Goal: Task Accomplishment & Management: Use online tool/utility

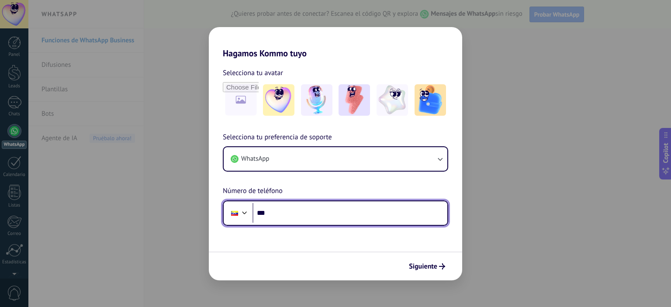
click at [311, 215] on input "***" at bounding box center [349, 213] width 195 height 20
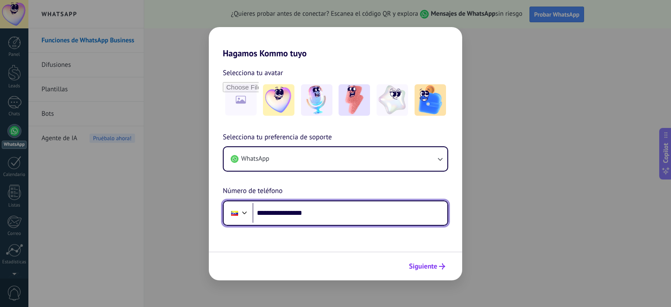
type input "**********"
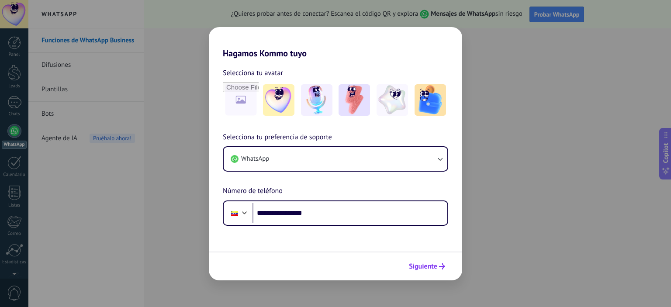
click at [421, 265] on span "Siguiente" at bounding box center [423, 266] width 28 height 6
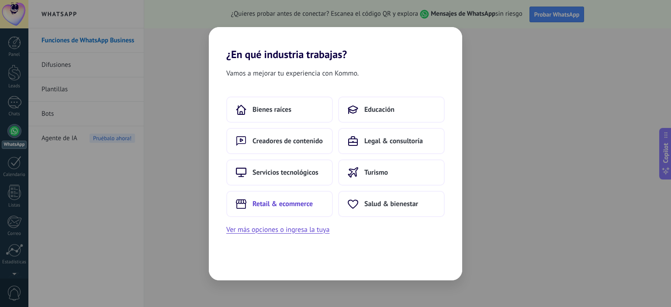
click at [292, 207] on span "Retail & ecommerce" at bounding box center [282, 204] width 60 height 9
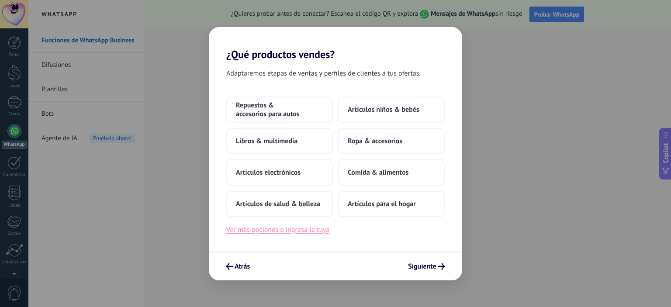
click at [274, 229] on button "Ver más opciones o ingresa la tuya" at bounding box center [277, 229] width 103 height 11
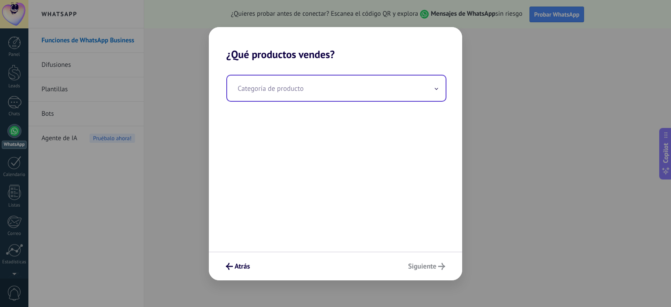
click at [438, 87] on span at bounding box center [436, 88] width 4 height 8
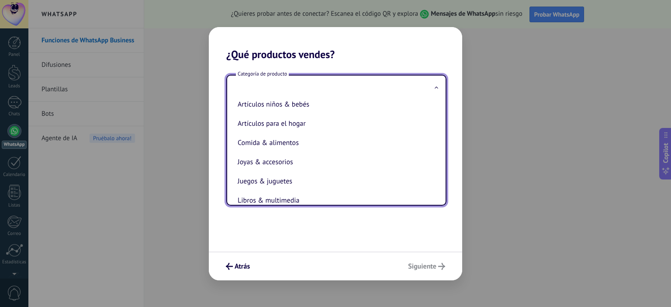
scroll to position [90, 0]
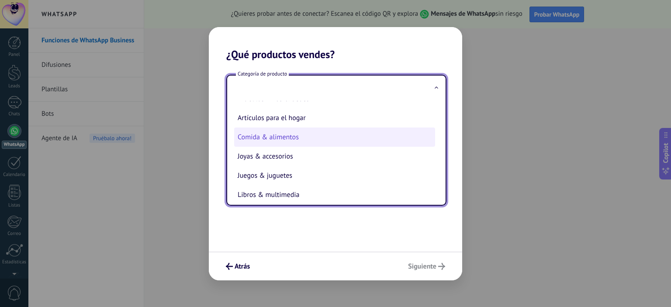
click at [284, 143] on li "Comida & alimentos" at bounding box center [334, 137] width 201 height 19
type input "**********"
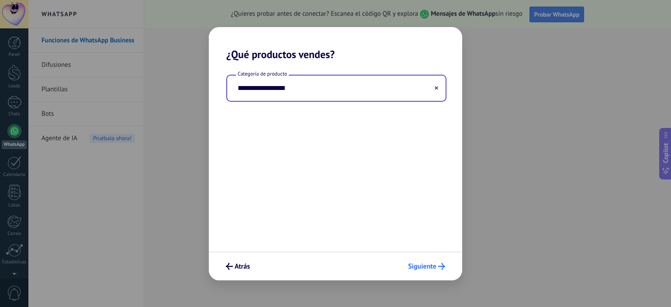
click at [420, 269] on span "Siguiente" at bounding box center [422, 266] width 28 height 6
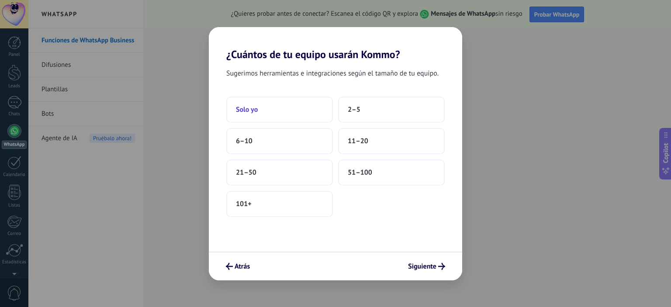
click at [276, 115] on button "Solo yo" at bounding box center [279, 110] width 107 height 26
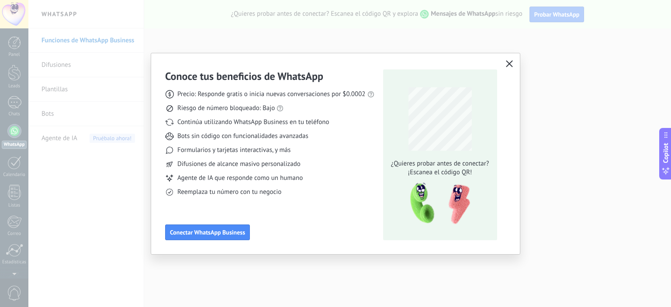
click at [510, 68] on span "button" at bounding box center [509, 64] width 7 height 8
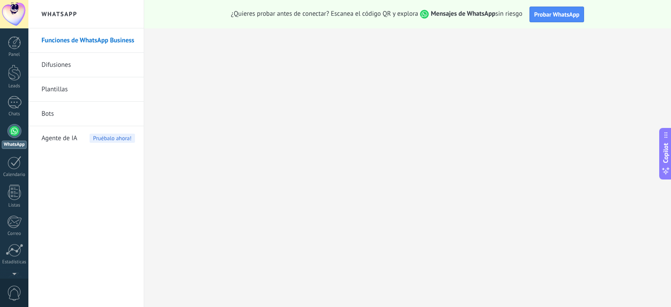
scroll to position [56, 0]
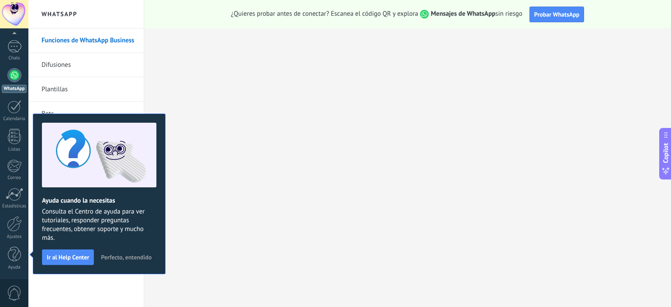
click at [119, 258] on span "Perfecto, entendido" at bounding box center [126, 257] width 51 height 6
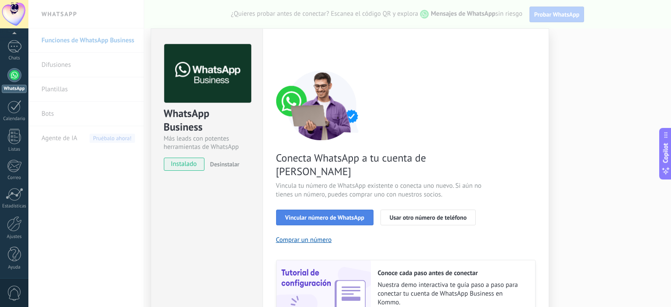
click at [292, 214] on span "Vincular número de WhatsApp" at bounding box center [324, 217] width 79 height 6
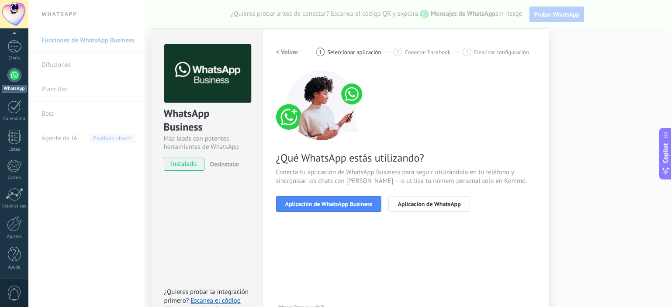
click at [292, 201] on span "Aplicación de WhatsApp Business" at bounding box center [328, 204] width 87 height 6
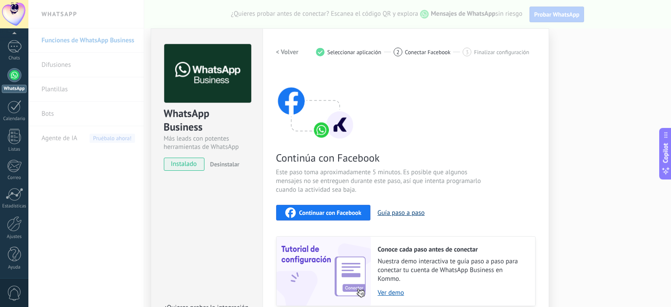
click at [395, 214] on button "Guía paso a paso" at bounding box center [400, 213] width 47 height 8
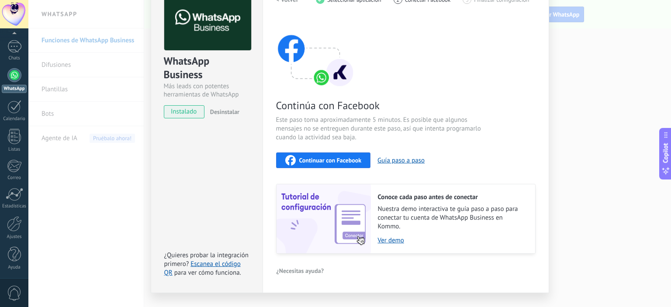
scroll to position [70, 0]
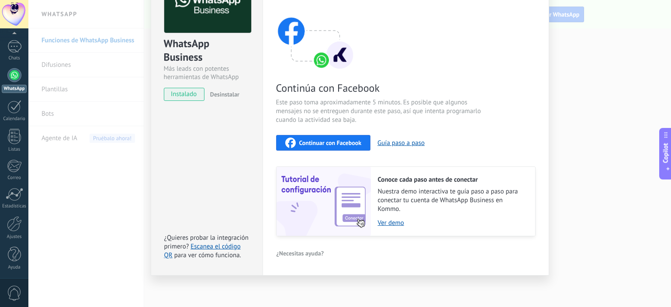
click at [188, 97] on span "instalado" at bounding box center [184, 94] width 40 height 13
click at [17, 47] on div at bounding box center [14, 46] width 14 height 13
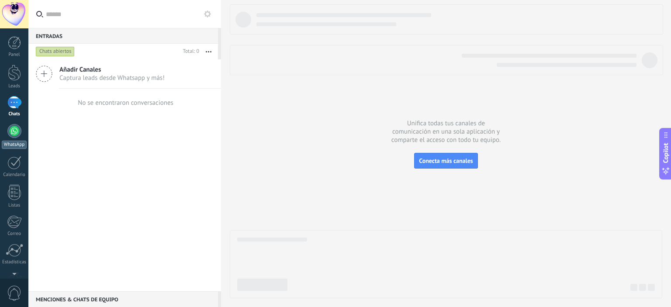
click at [10, 128] on div at bounding box center [14, 131] width 14 height 14
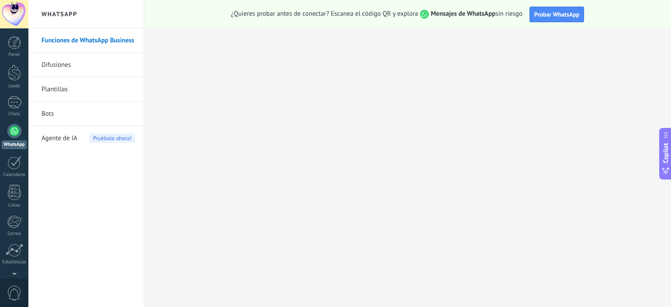
click at [66, 10] on h2 "WhatsApp" at bounding box center [85, 14] width 93 height 28
click at [8, 41] on div at bounding box center [14, 42] width 13 height 13
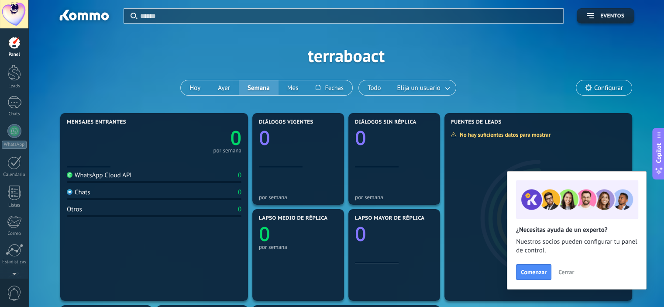
click at [564, 273] on span "Cerrar" at bounding box center [567, 272] width 16 height 6
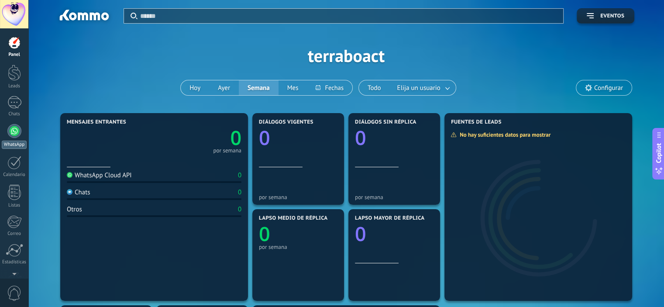
click at [14, 127] on div at bounding box center [14, 131] width 14 height 14
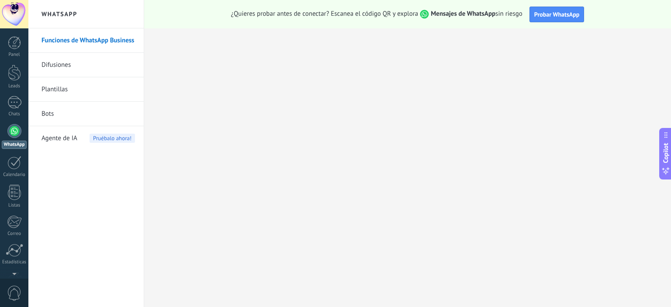
click at [94, 41] on link "Funciones de WhatsApp Business" at bounding box center [87, 40] width 93 height 24
click at [546, 22] on div "¿Quieres probar antes de conectar? Escanea el código QR y explora Mensajes de W…" at bounding box center [407, 14] width 527 height 28
click at [548, 14] on span "Probar WhatsApp" at bounding box center [556, 14] width 45 height 8
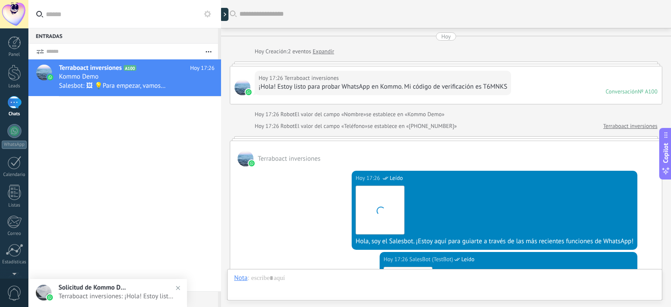
scroll to position [270, 0]
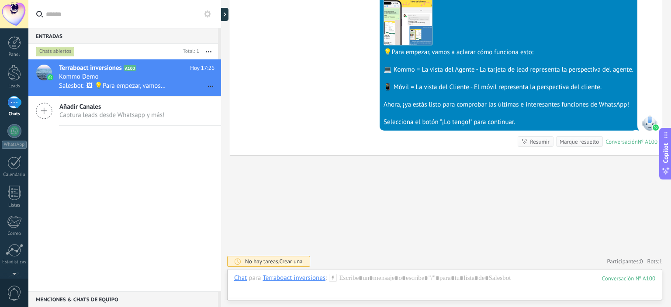
click at [207, 14] on icon at bounding box center [207, 13] width 7 height 7
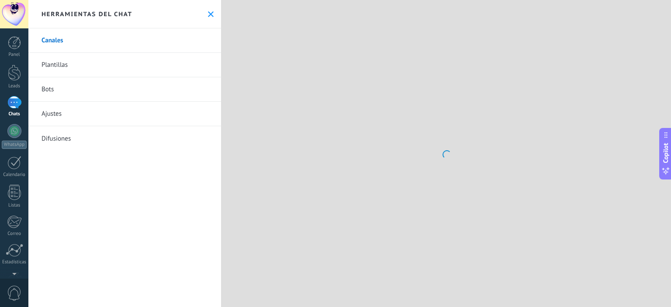
click at [208, 14] on use at bounding box center [211, 14] width 6 height 6
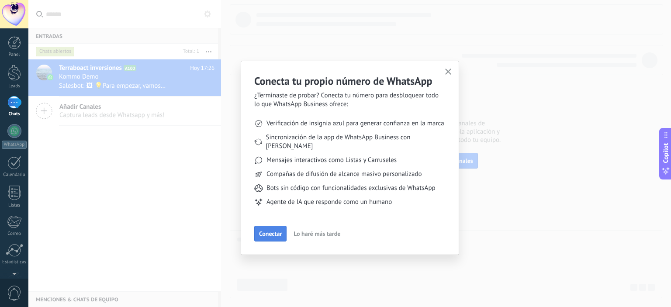
click at [267, 231] on span "Conectar" at bounding box center [270, 234] width 23 height 6
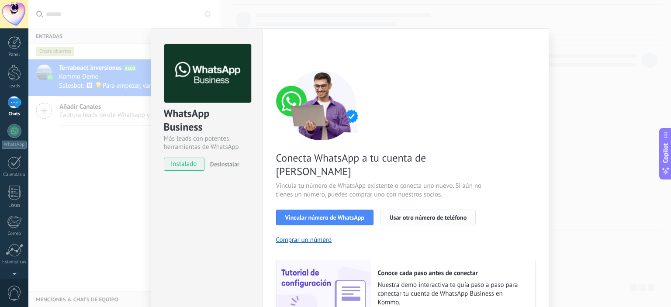
click at [410, 214] on span "Usar otro número de teléfono" at bounding box center [428, 217] width 77 height 6
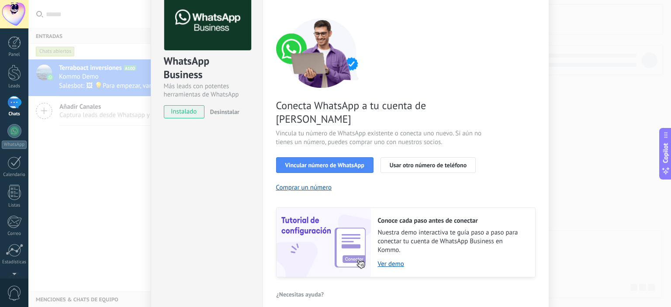
scroll to position [80, 0]
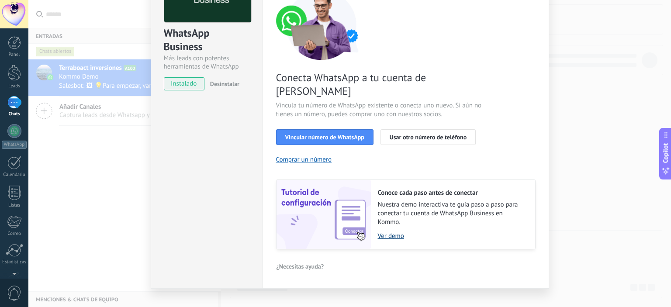
click at [392, 232] on link "Ver demo" at bounding box center [452, 236] width 148 height 8
click at [353, 134] on span "Vincular número de WhatsApp" at bounding box center [324, 137] width 79 height 6
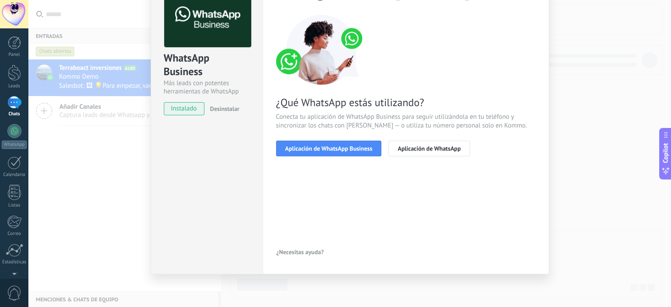
scroll to position [55, 0]
click at [352, 148] on span "Aplicación de WhatsApp Business" at bounding box center [328, 149] width 87 height 6
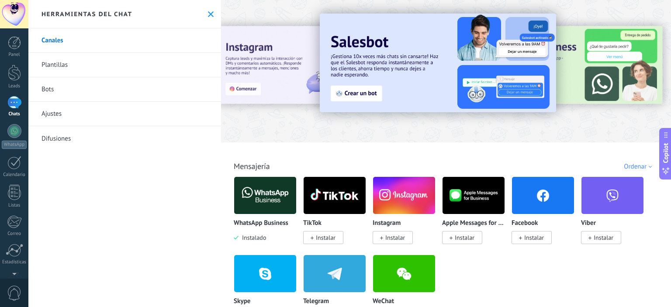
click at [62, 111] on link "Ajustes" at bounding box center [124, 114] width 193 height 24
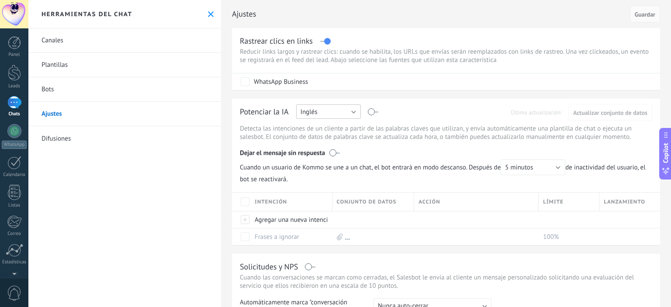
click at [350, 112] on button "Inglés" at bounding box center [328, 111] width 65 height 14
click at [328, 142] on span "Español" at bounding box center [324, 142] width 67 height 8
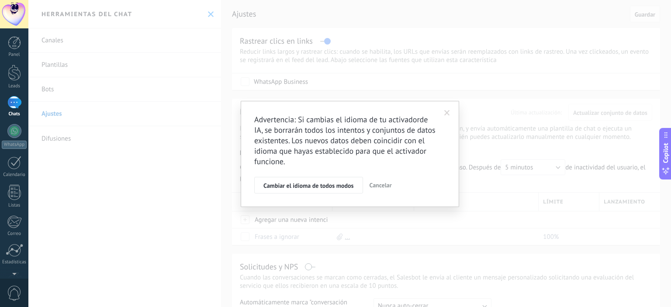
click at [383, 187] on span "Cancelar" at bounding box center [380, 185] width 22 height 8
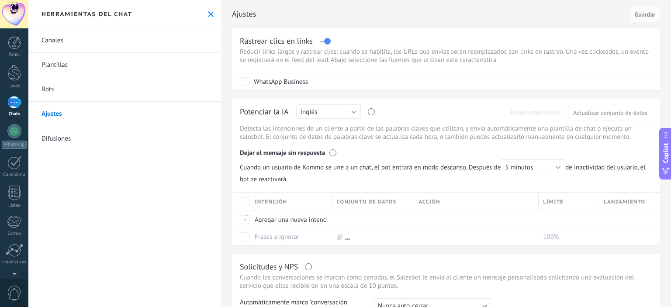
click at [19, 101] on div "1" at bounding box center [14, 102] width 14 height 13
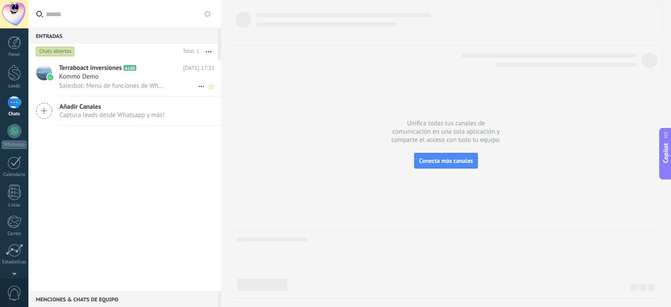
click at [116, 79] on div "Kommo Demo" at bounding box center [136, 76] width 155 height 9
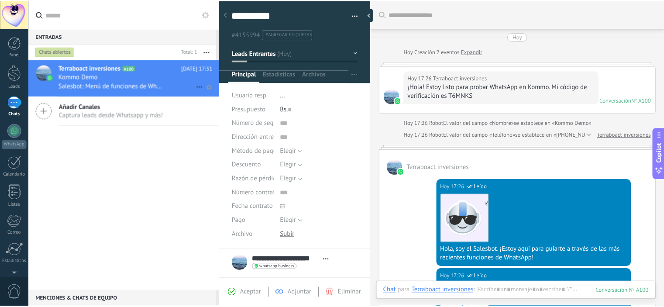
scroll to position [13, 0]
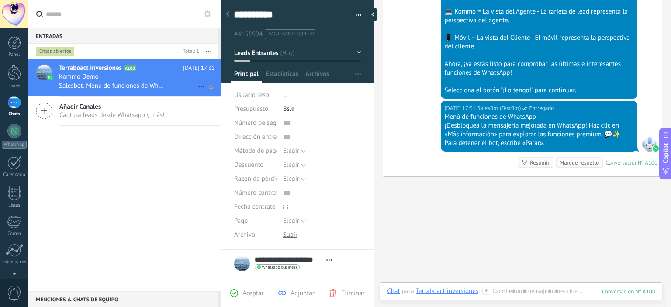
click at [196, 85] on icon at bounding box center [201, 86] width 10 height 10
click at [167, 87] on div at bounding box center [335, 153] width 671 height 307
click at [14, 48] on div at bounding box center [14, 42] width 13 height 13
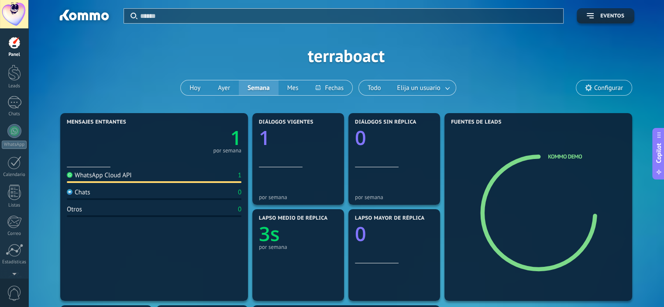
click at [609, 89] on span "Configurar" at bounding box center [608, 87] width 29 height 7
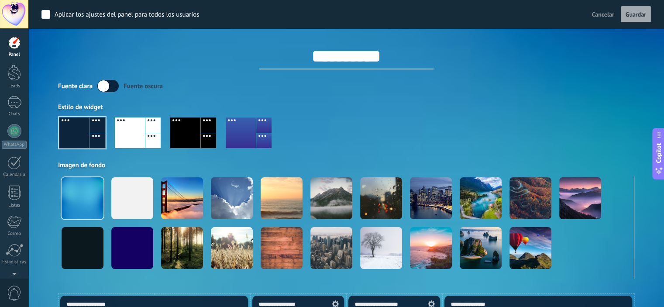
click at [609, 89] on div "Fuente [PERSON_NAME] oscura" at bounding box center [346, 86] width 576 height 12
click at [110, 87] on label at bounding box center [107, 86] width 21 height 12
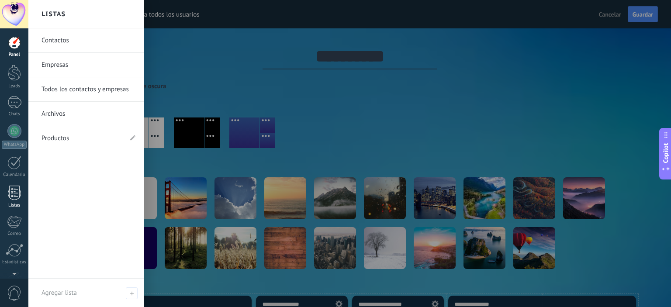
click at [11, 193] on div at bounding box center [14, 192] width 13 height 15
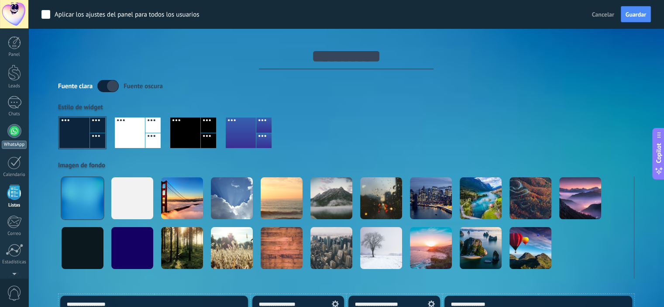
click at [16, 134] on div at bounding box center [14, 131] width 14 height 14
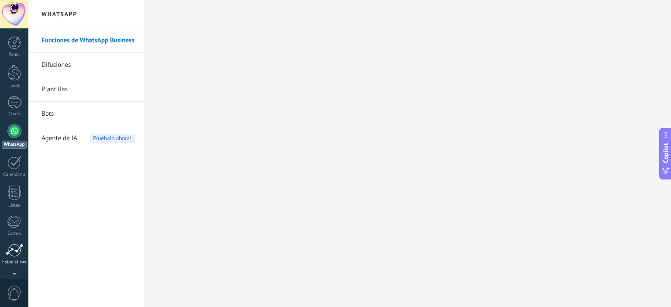
click at [10, 251] on div at bounding box center [14, 250] width 17 height 13
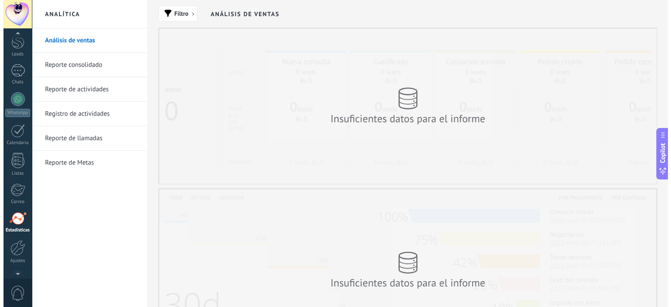
scroll to position [56, 0]
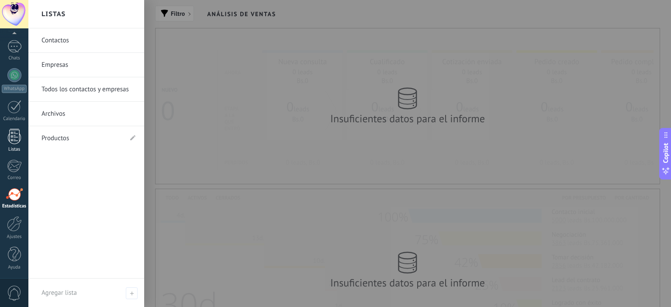
click at [12, 140] on div at bounding box center [14, 136] width 13 height 15
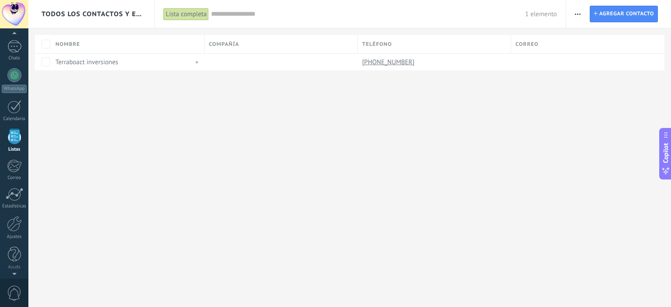
scroll to position [54, 0]
click at [575, 14] on icon "button" at bounding box center [578, 14] width 6 height 1
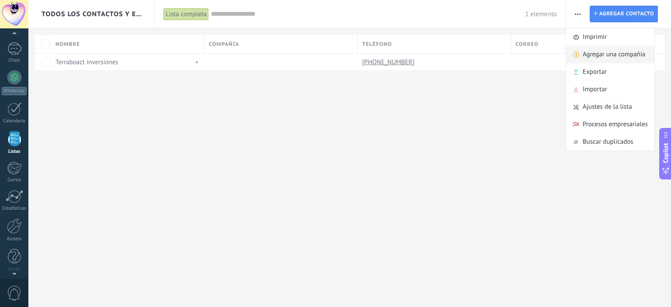
click at [597, 52] on span "Agregar una compañía" at bounding box center [614, 54] width 62 height 17
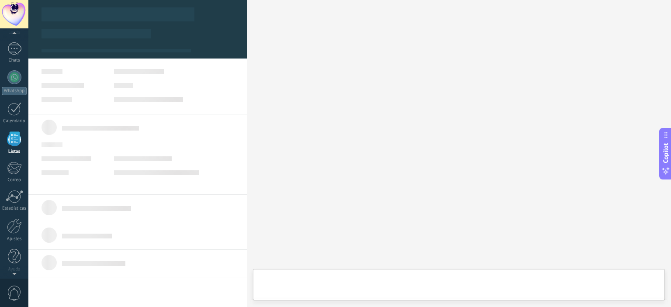
type textarea "***"
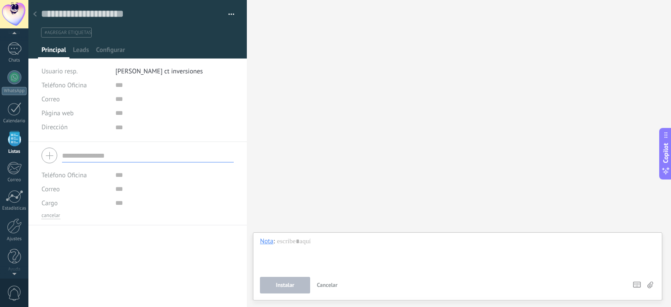
scroll to position [9, 0]
click at [111, 153] on input "text" at bounding box center [148, 155] width 172 height 14
type input "**********"
click at [130, 176] on input "text" at bounding box center [174, 175] width 118 height 14
type input "*"
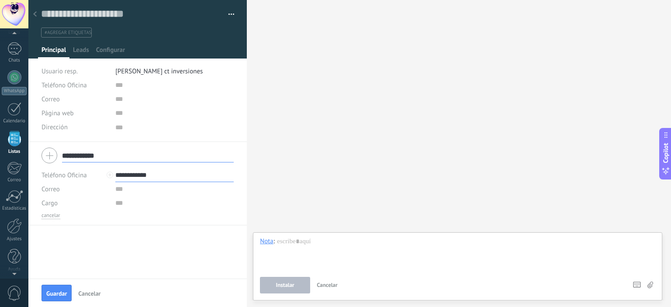
type input "**********"
click at [119, 193] on input "text" at bounding box center [174, 189] width 118 height 14
click at [63, 290] on span "Guardar" at bounding box center [56, 293] width 21 height 6
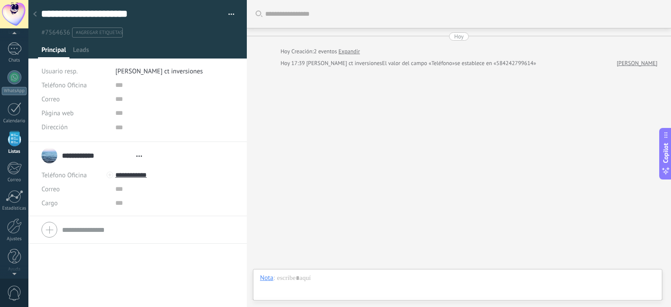
type textarea "***"
drag, startPoint x: 493, startPoint y: 98, endPoint x: 454, endPoint y: 136, distance: 54.0
click at [454, 136] on div "Buscar Carga más [DATE] [DATE] Creación: 2 eventos Expandir [DATE] 17:39 [PERSO…" at bounding box center [459, 153] width 424 height 307
click at [13, 78] on div at bounding box center [14, 77] width 14 height 14
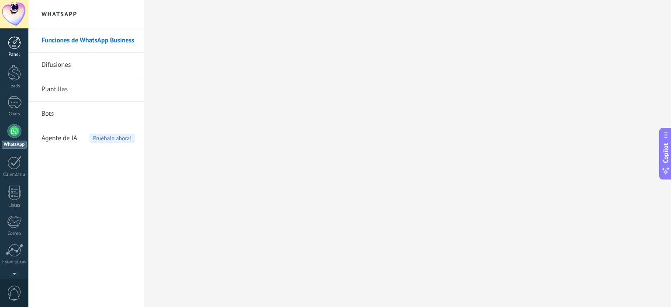
click at [9, 45] on div at bounding box center [14, 42] width 13 height 13
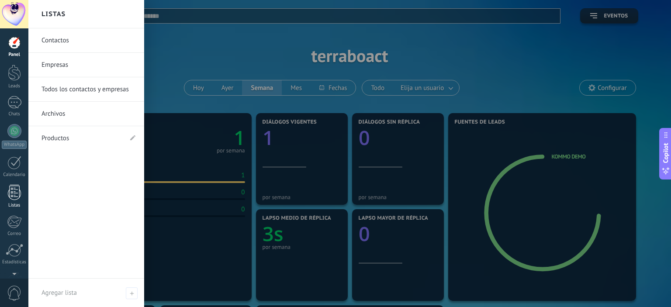
click at [13, 192] on div at bounding box center [14, 192] width 13 height 15
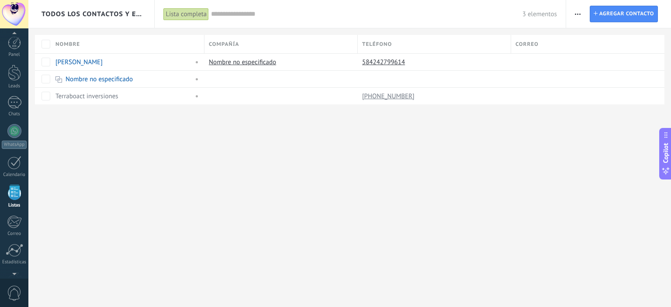
scroll to position [54, 0]
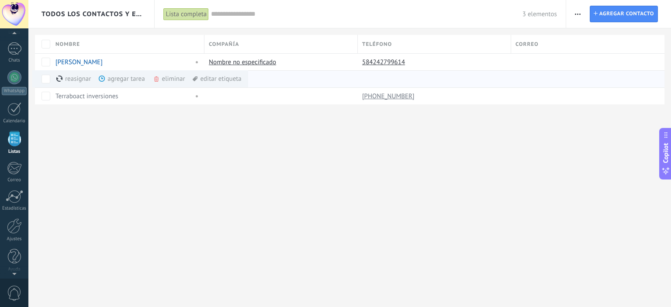
click at [164, 80] on div "eliminar màs" at bounding box center [184, 78] width 62 height 17
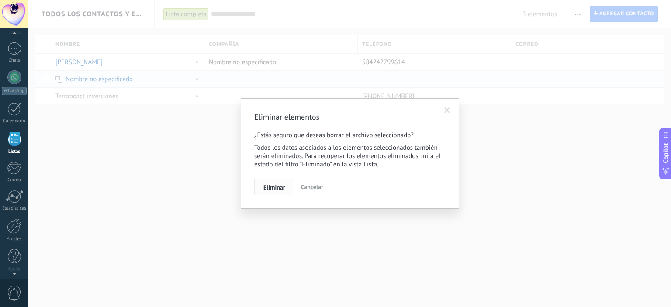
click at [271, 185] on span "Eliminar" at bounding box center [274, 187] width 22 height 6
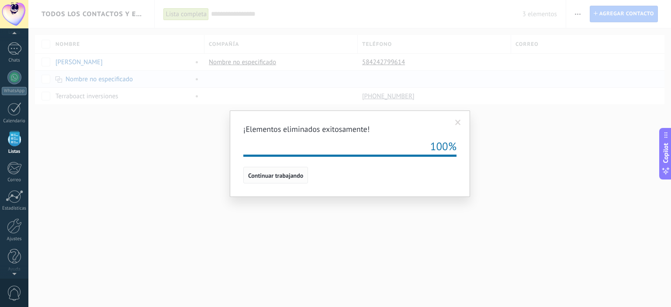
click at [271, 176] on span "Continuar trabajando" at bounding box center [275, 176] width 55 height 6
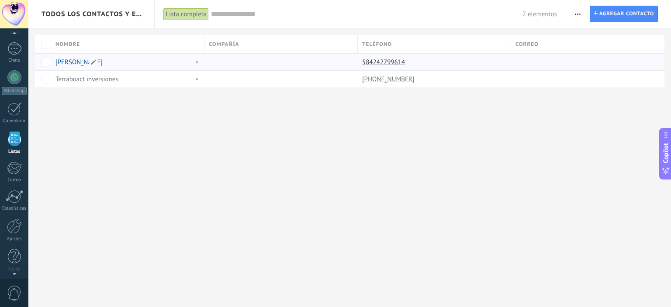
click at [75, 64] on link "[PERSON_NAME]" at bounding box center [78, 62] width 47 height 8
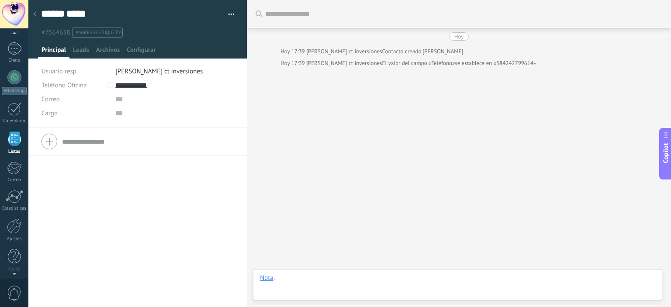
click at [300, 281] on div at bounding box center [457, 287] width 395 height 26
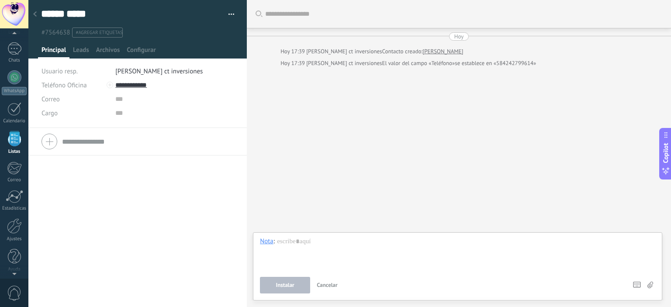
click at [300, 290] on button "Instalar" at bounding box center [285, 285] width 50 height 17
click at [290, 283] on span "Instalar" at bounding box center [285, 285] width 18 height 6
click at [326, 288] on span "Cancelar" at bounding box center [327, 284] width 21 height 7
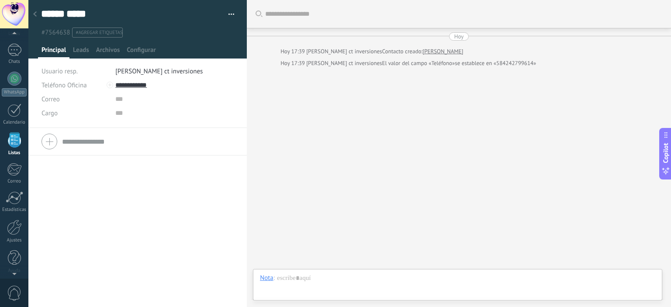
scroll to position [54, 0]
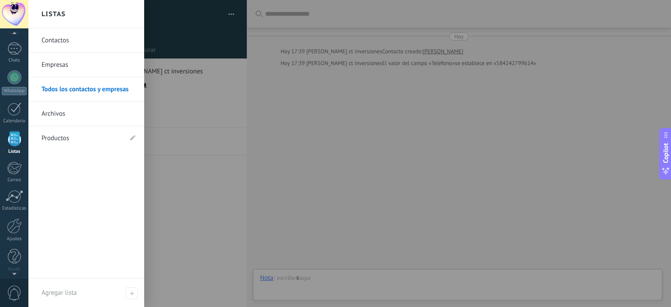
click at [17, 136] on div at bounding box center [14, 138] width 13 height 15
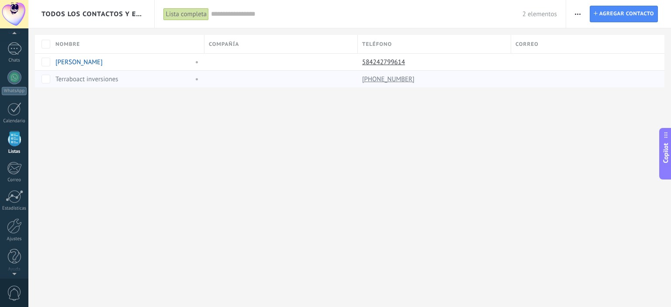
click at [82, 78] on link "Terraboact inversiones" at bounding box center [86, 79] width 63 height 8
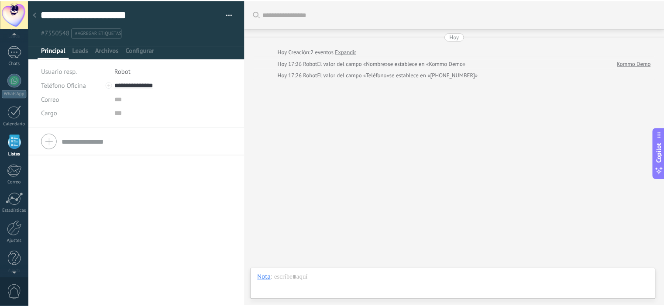
scroll to position [54, 0]
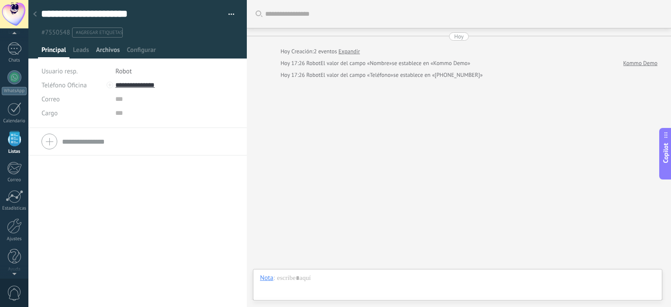
click at [115, 53] on span "Archivos" at bounding box center [108, 52] width 24 height 13
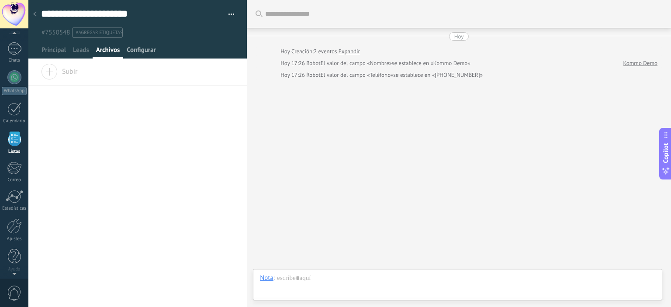
click at [135, 52] on span "Configurar" at bounding box center [141, 52] width 29 height 13
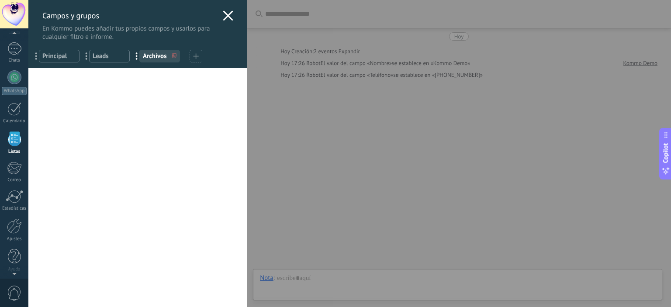
click at [121, 128] on div "Usted ha alcanzado la cantidad máxima de los campos añadidos en la tarifa Perio…" at bounding box center [137, 187] width 218 height 239
click at [28, 229] on div "Campos y grupos En Kommo puedes añadir tus propios campos y usarlos para cualqu…" at bounding box center [349, 153] width 642 height 307
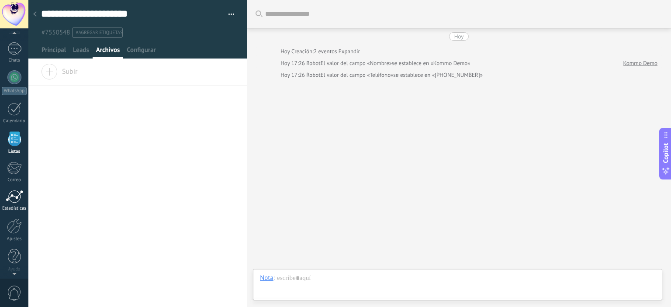
click at [15, 202] on div at bounding box center [14, 196] width 17 height 13
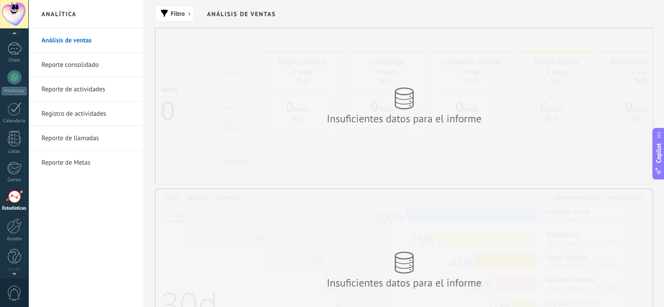
scroll to position [56, 0]
click at [14, 73] on div at bounding box center [14, 75] width 14 height 14
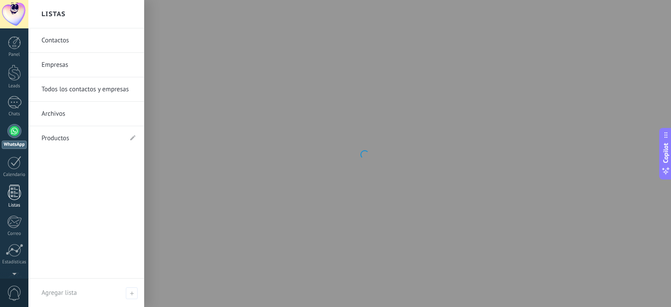
click at [11, 189] on div at bounding box center [14, 192] width 13 height 15
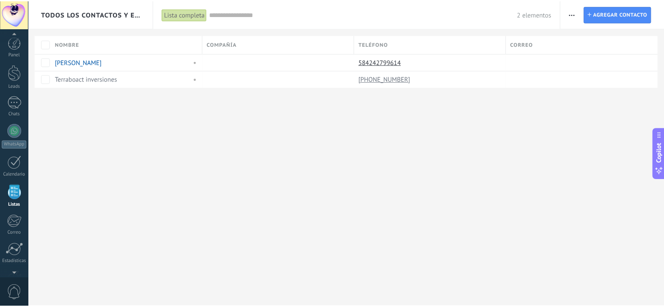
scroll to position [54, 0]
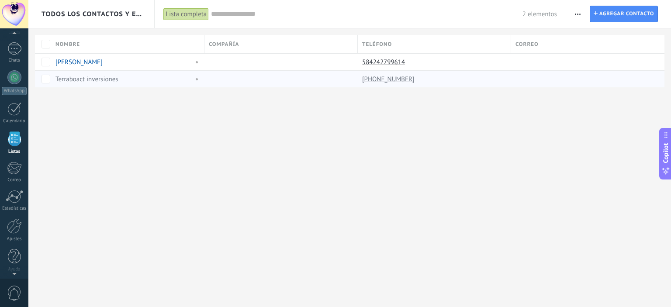
click at [79, 79] on link "Terraboact inversiones" at bounding box center [86, 79] width 63 height 8
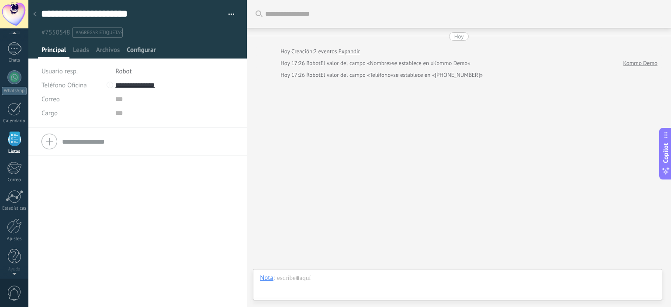
click at [139, 48] on span "Configurar" at bounding box center [141, 52] width 29 height 13
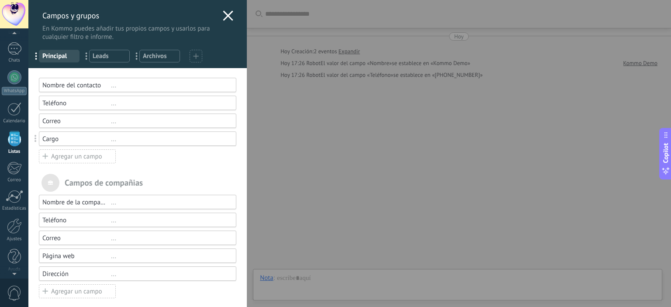
click at [28, 50] on div "Campos y grupos En Kommo puedes añadir tus propios campos y usarlos para cualqu…" at bounding box center [349, 153] width 642 height 307
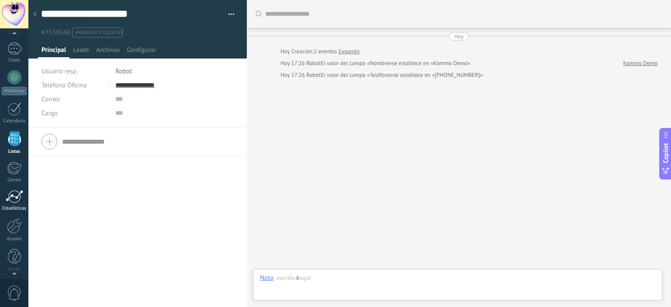
click at [13, 198] on div at bounding box center [14, 196] width 17 height 13
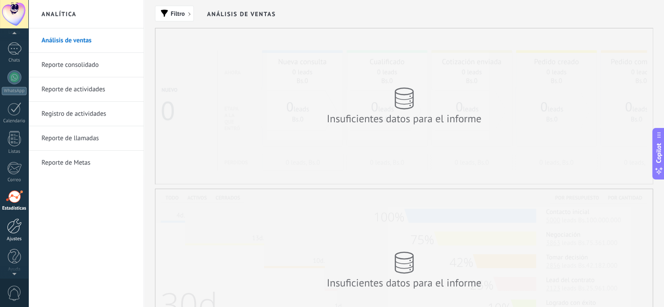
click at [12, 226] on div at bounding box center [14, 225] width 15 height 15
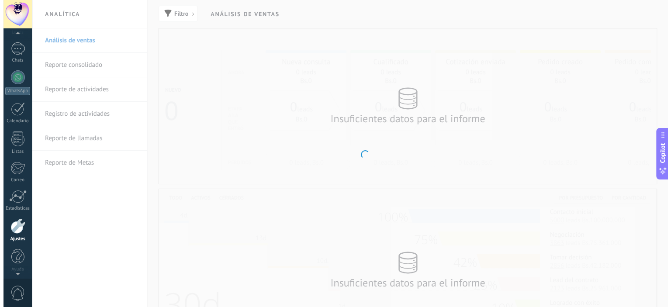
scroll to position [56, 0]
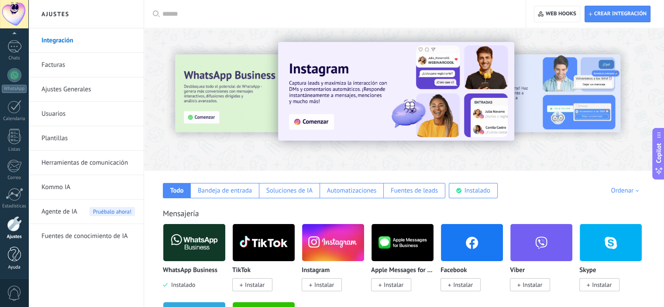
click at [12, 253] on div at bounding box center [14, 254] width 13 height 15
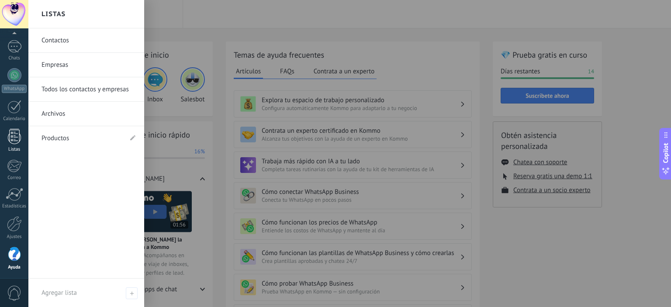
click at [13, 134] on div at bounding box center [14, 136] width 13 height 15
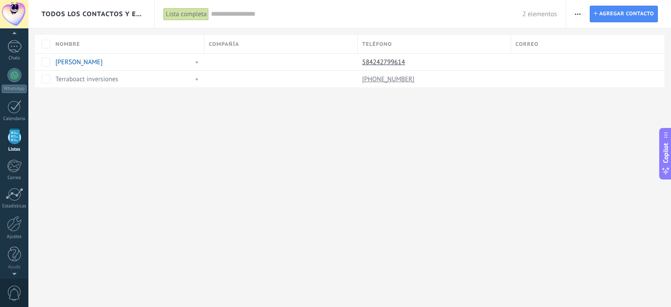
scroll to position [54, 0]
click at [575, 12] on span "button" at bounding box center [578, 14] width 6 height 17
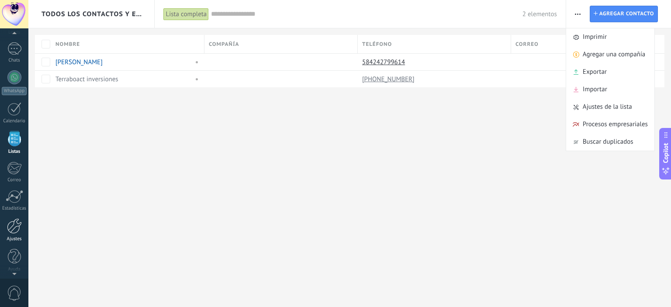
click at [15, 232] on div at bounding box center [14, 225] width 15 height 15
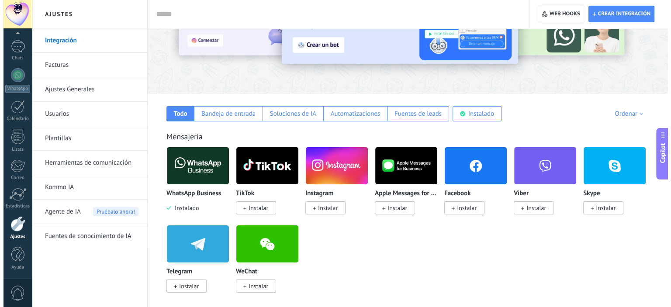
scroll to position [187, 0]
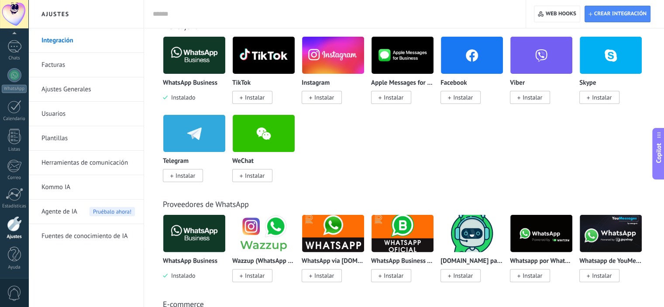
click at [252, 96] on span "Instalar" at bounding box center [255, 97] width 20 height 8
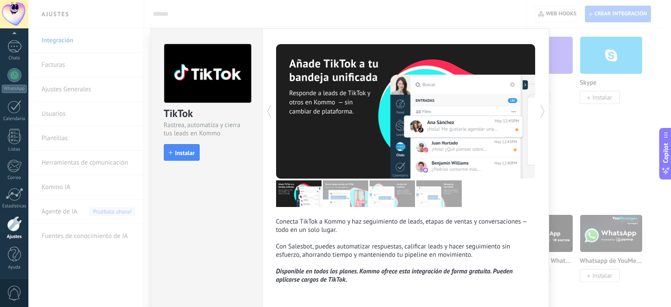
click at [539, 110] on icon at bounding box center [542, 111] width 9 height 17
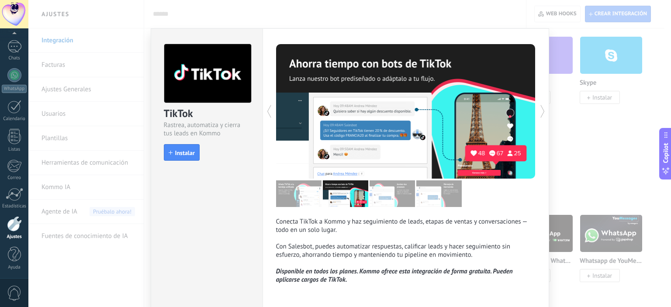
click at [539, 110] on icon at bounding box center [542, 111] width 9 height 17
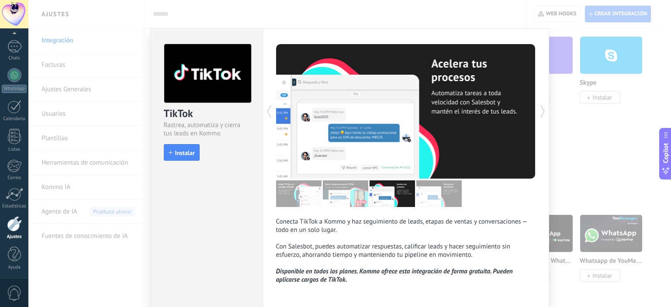
click at [539, 110] on icon at bounding box center [542, 111] width 9 height 17
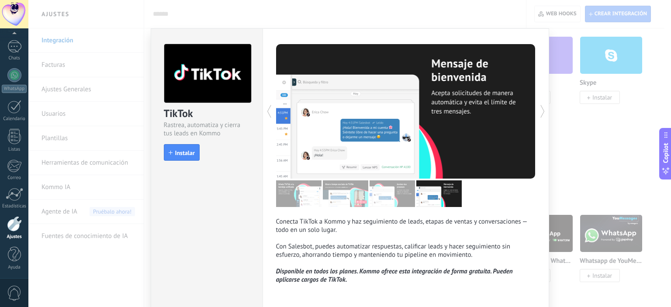
click at [539, 110] on icon at bounding box center [542, 111] width 9 height 17
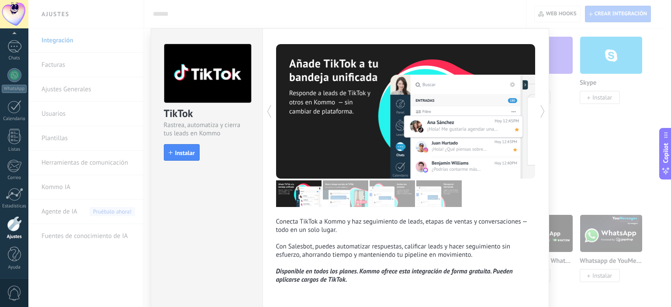
click at [207, 252] on div "TikTok Rastrea, automatiza y cierra tus leads en Kommo install Instalar" at bounding box center [207, 168] width 112 height 281
click at [10, 43] on div "1" at bounding box center [14, 46] width 14 height 13
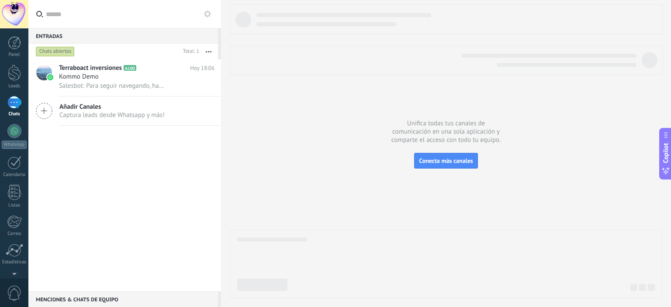
click at [110, 108] on span "Añadir Canales" at bounding box center [111, 107] width 105 height 8
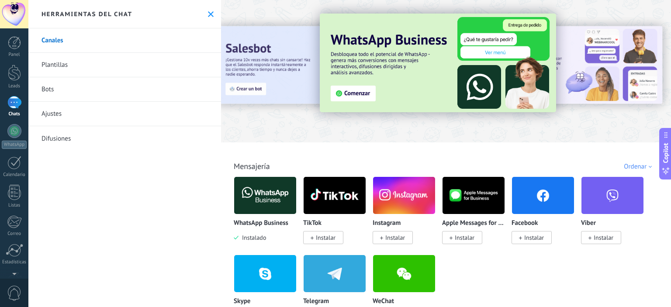
click at [388, 236] on span "Instalar" at bounding box center [395, 238] width 20 height 8
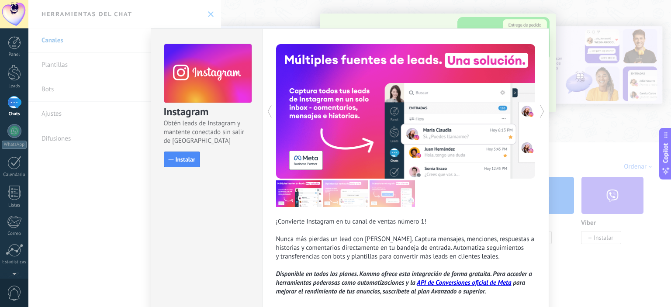
click at [540, 110] on icon at bounding box center [542, 111] width 4 height 13
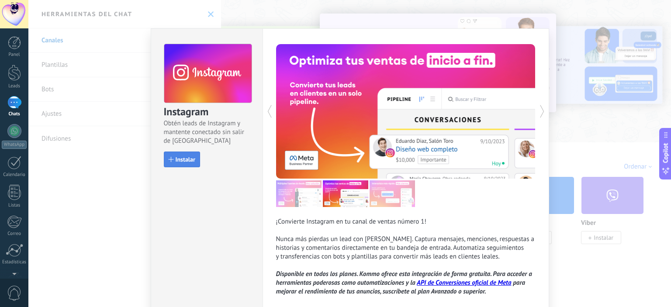
click at [180, 157] on span "Instalar" at bounding box center [186, 159] width 20 height 6
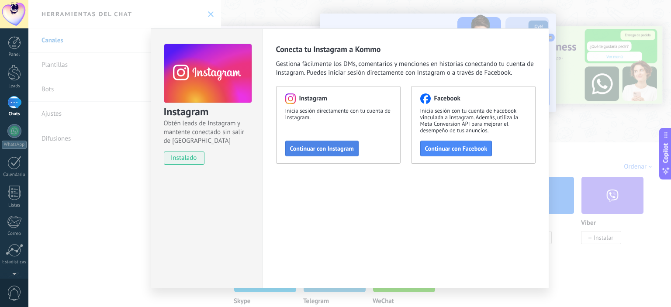
click at [327, 147] on span "Continuar con Instagram" at bounding box center [322, 148] width 64 height 6
